Goal: Information Seeking & Learning: Learn about a topic

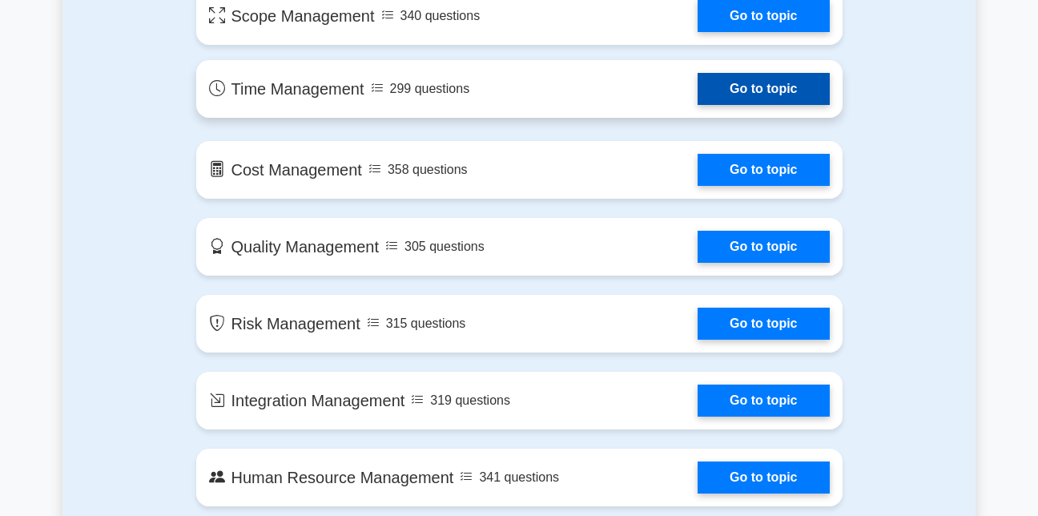
scroll to position [982, 0]
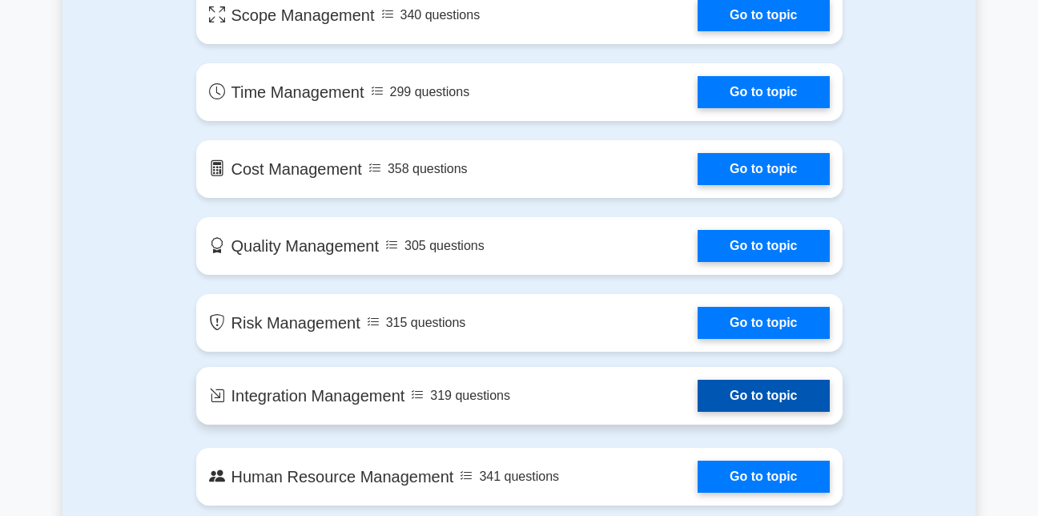
click at [732, 389] on link "Go to topic" at bounding box center [762, 396] width 131 height 32
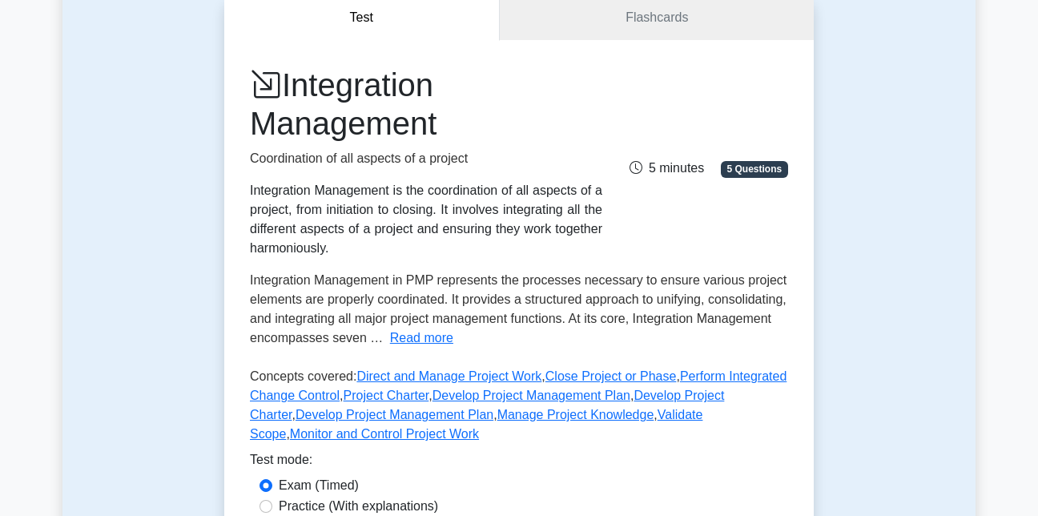
scroll to position [159, 0]
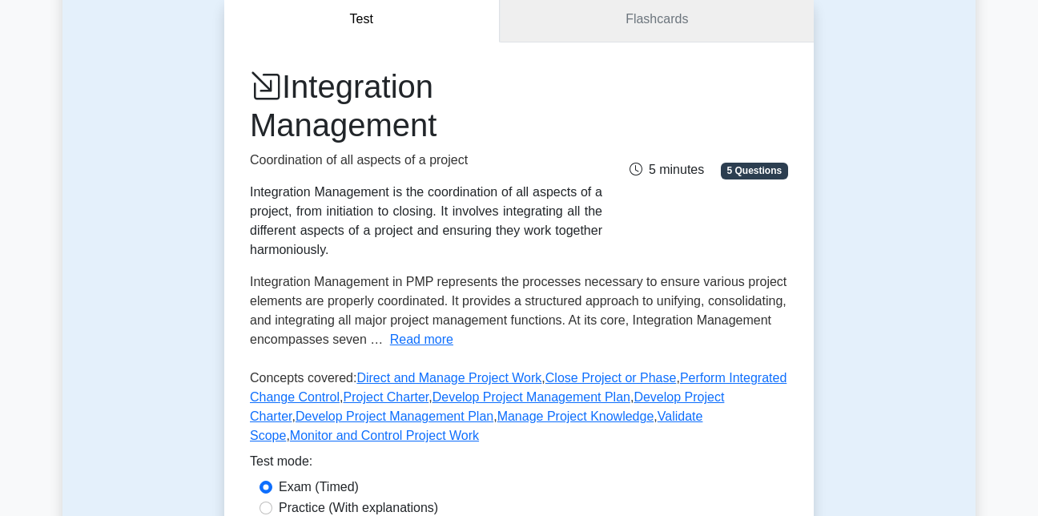
click at [604, 21] on link "Flashcards" at bounding box center [657, 20] width 314 height 46
